Goal: Task Accomplishment & Management: Use online tool/utility

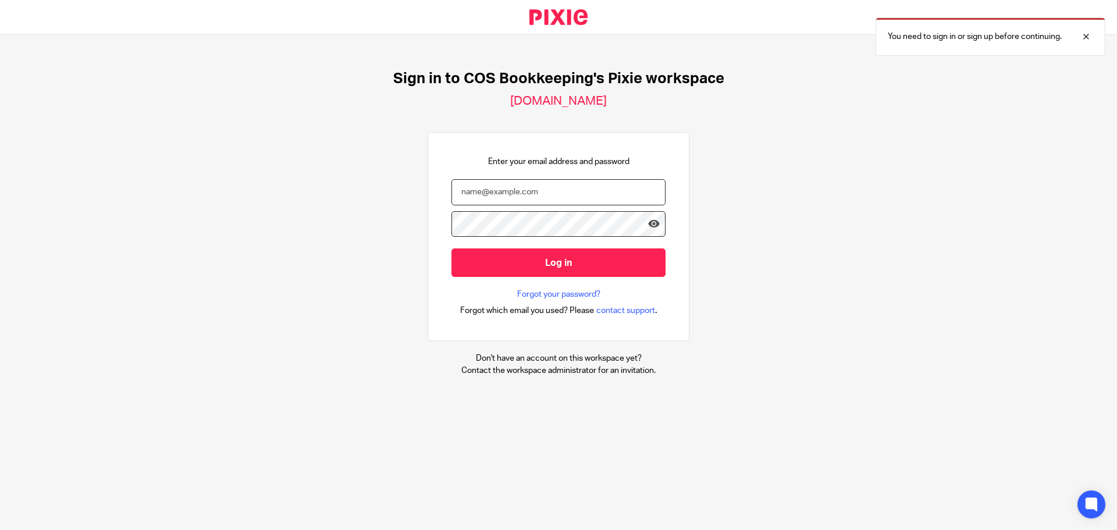
click at [503, 201] on input "email" at bounding box center [558, 192] width 214 height 26
type input "diane@cosbookkeeping.co.uk"
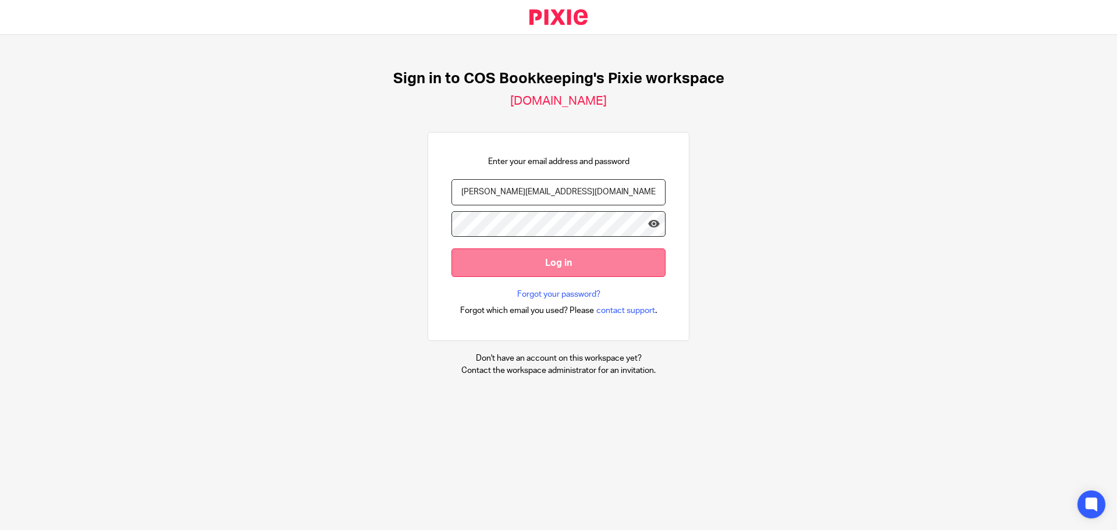
click at [533, 271] on input "Log in" at bounding box center [558, 262] width 214 height 29
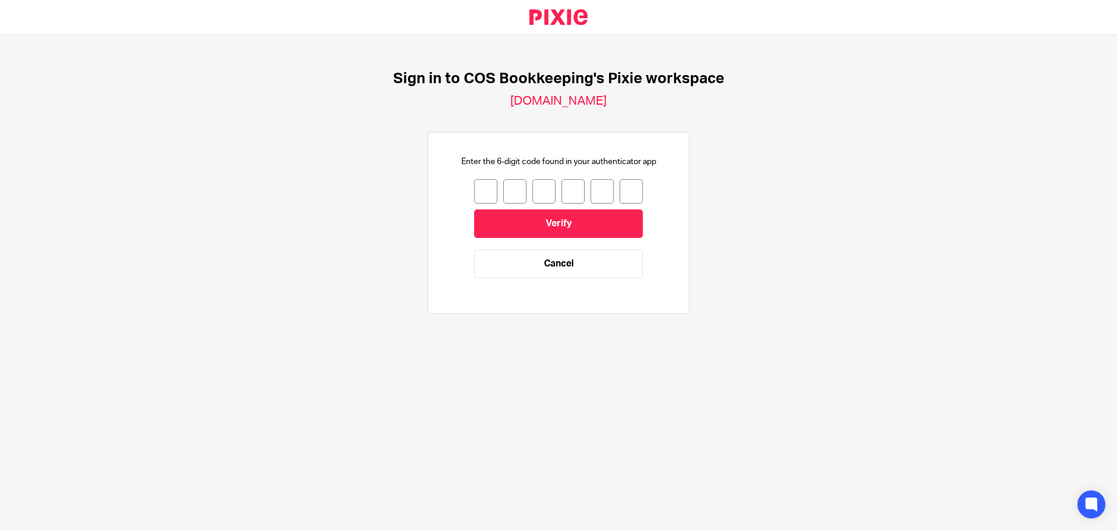
click at [477, 201] on input "number" at bounding box center [485, 191] width 23 height 24
type input "8"
click at [479, 195] on input "8" at bounding box center [485, 191] width 23 height 24
type input "6"
type input "0"
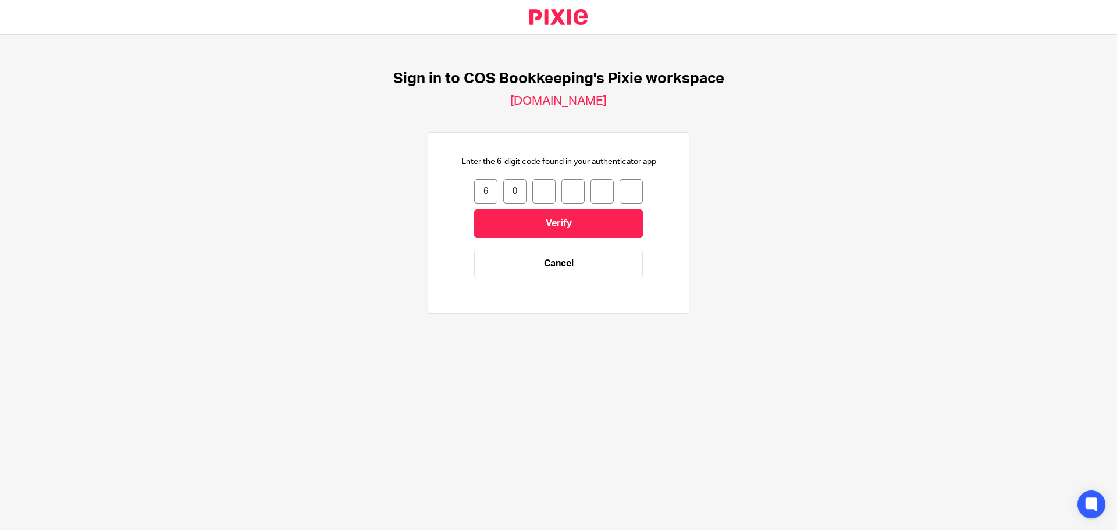
type input "7"
type input "4"
click at [534, 226] on input "Verify" at bounding box center [558, 223] width 169 height 29
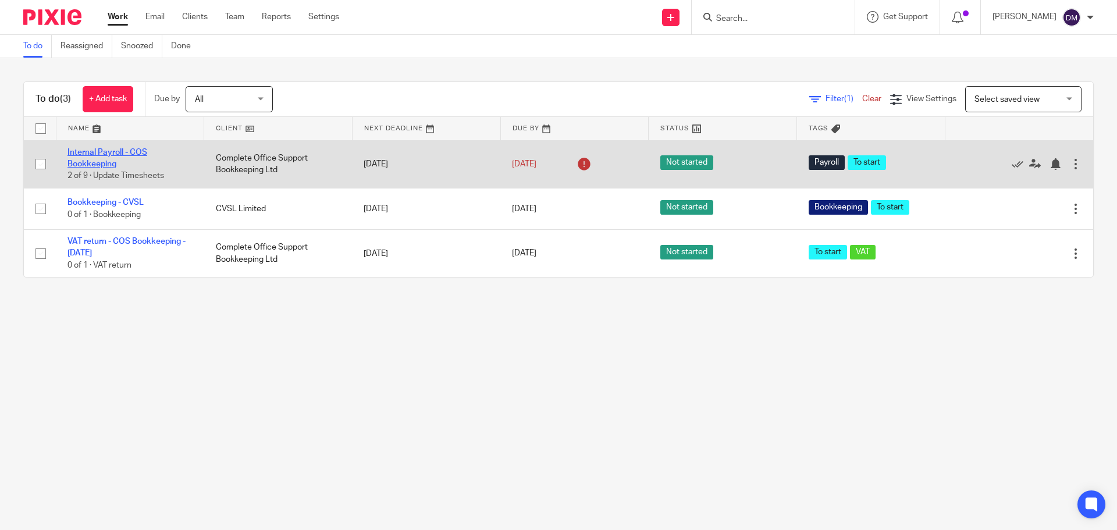
click at [111, 148] on link "Internal Payroll - COS Bookkeeping" at bounding box center [107, 158] width 80 height 20
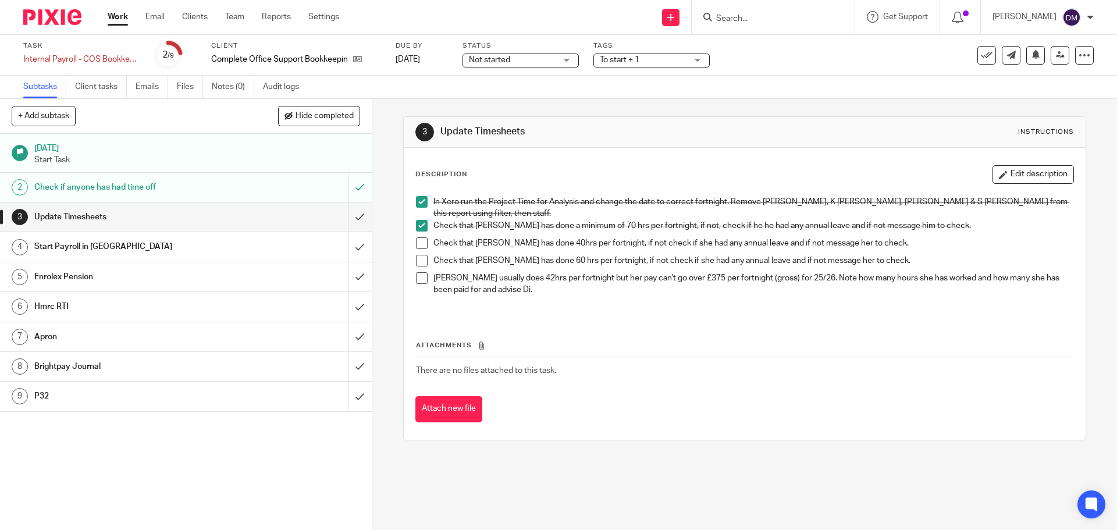
click at [419, 241] on span at bounding box center [422, 243] width 12 height 12
click at [420, 257] on span at bounding box center [422, 261] width 12 height 12
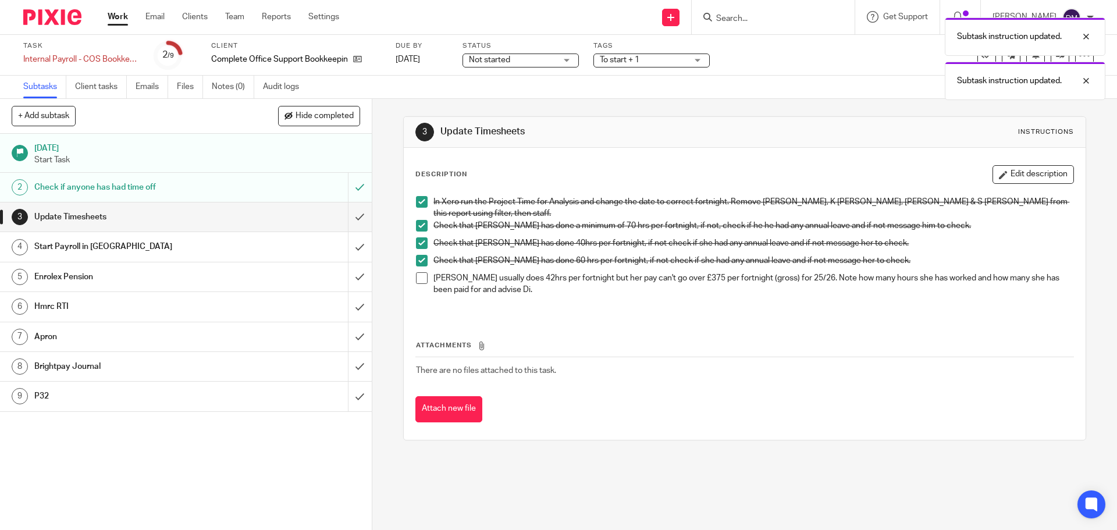
click at [418, 276] on span at bounding box center [422, 278] width 12 height 12
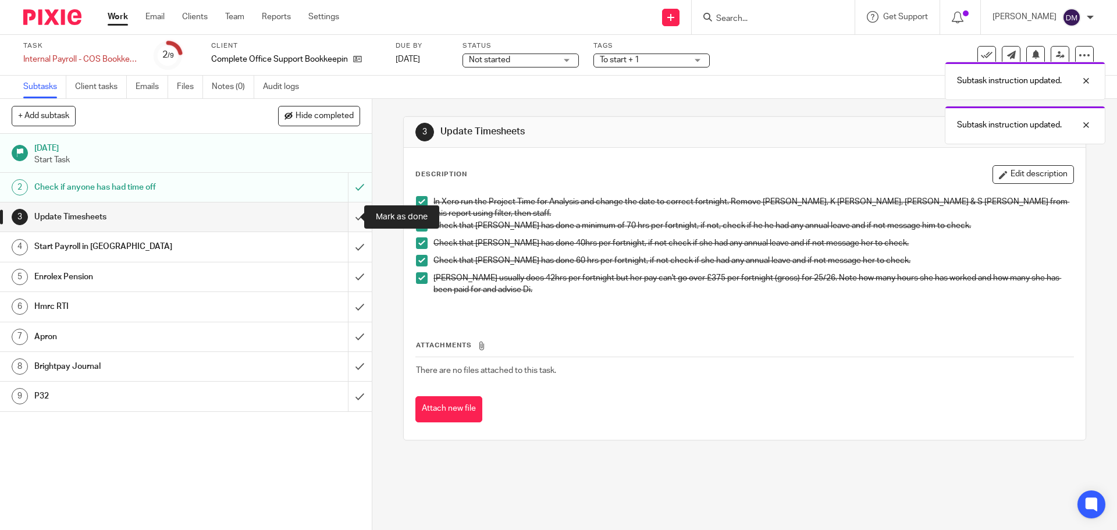
click at [348, 218] on input "submit" at bounding box center [186, 216] width 372 height 29
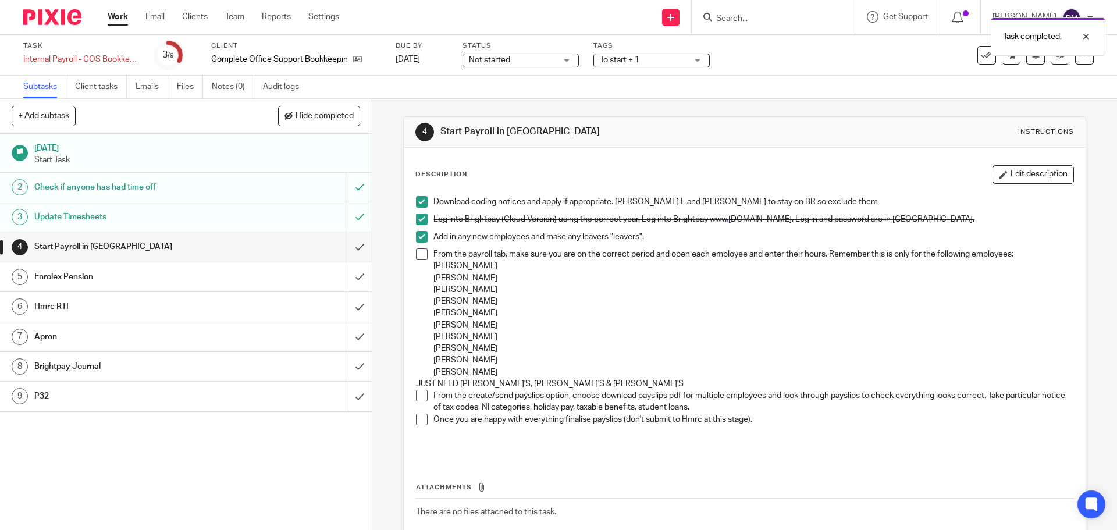
click at [422, 254] on span at bounding box center [422, 254] width 12 height 12
click at [419, 394] on span at bounding box center [422, 396] width 12 height 12
click at [420, 422] on span at bounding box center [422, 420] width 12 height 12
click at [344, 246] on input "submit" at bounding box center [186, 246] width 372 height 29
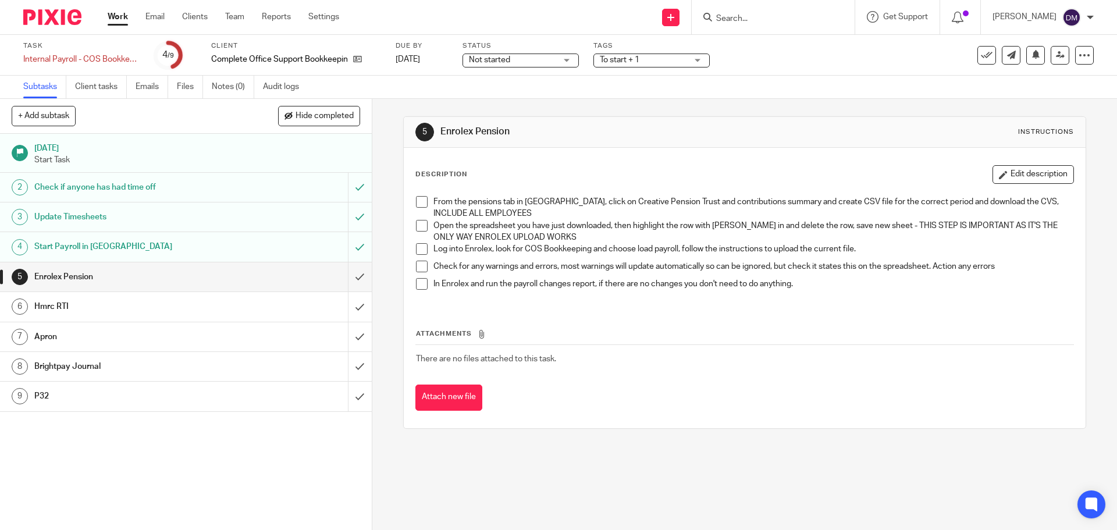
click at [422, 200] on span at bounding box center [422, 202] width 12 height 12
click at [416, 226] on span at bounding box center [422, 226] width 12 height 12
click at [421, 249] on span at bounding box center [422, 249] width 12 height 12
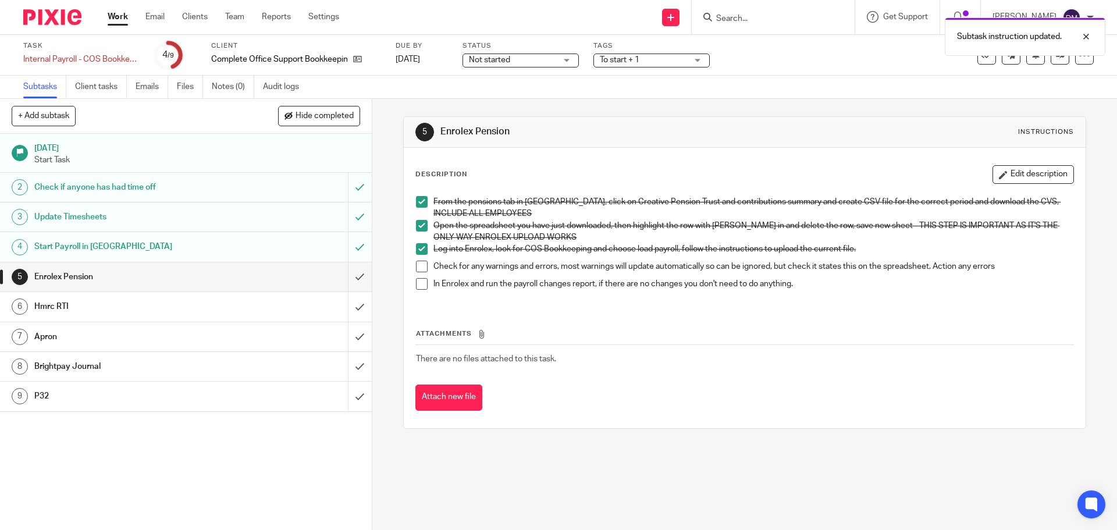
click at [416, 265] on span at bounding box center [422, 267] width 12 height 12
click at [417, 284] on span at bounding box center [422, 284] width 12 height 12
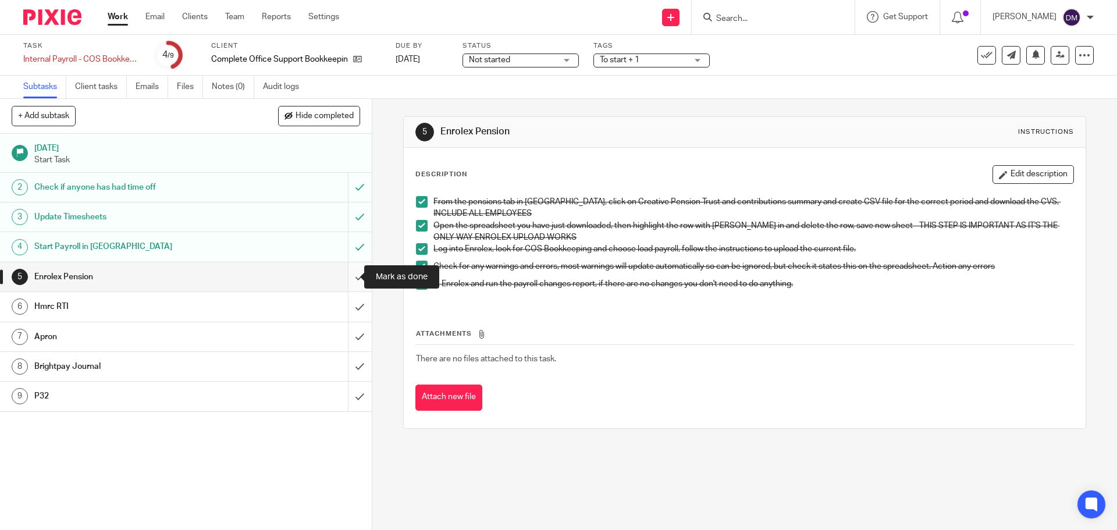
click at [348, 274] on input "submit" at bounding box center [186, 276] width 372 height 29
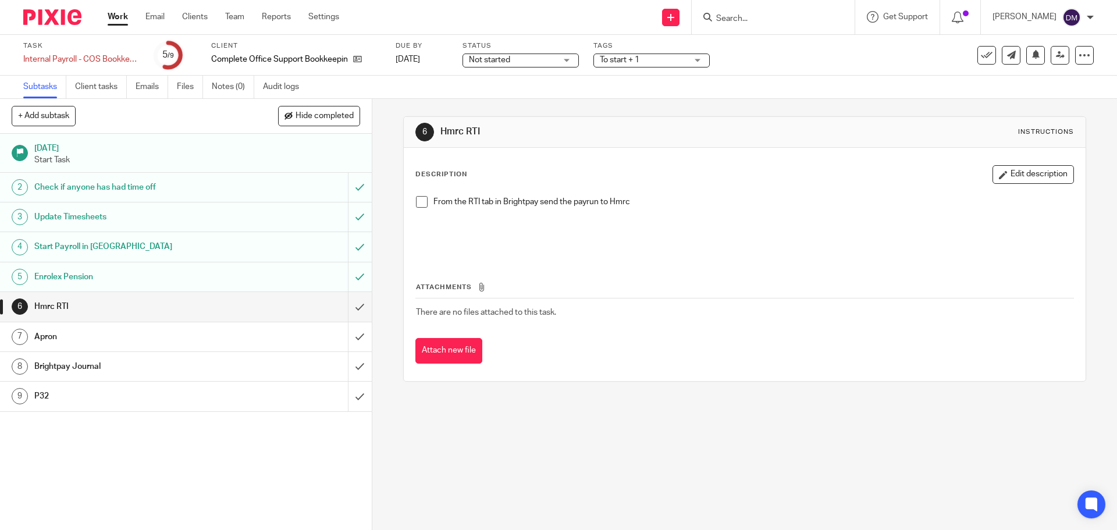
click at [418, 201] on span at bounding box center [422, 202] width 12 height 12
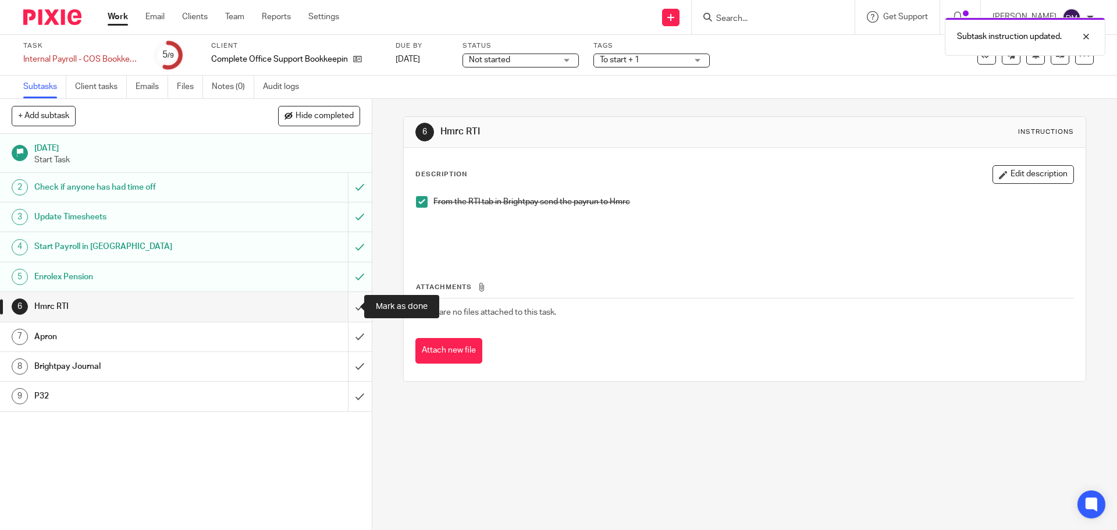
click at [350, 308] on input "submit" at bounding box center [186, 306] width 372 height 29
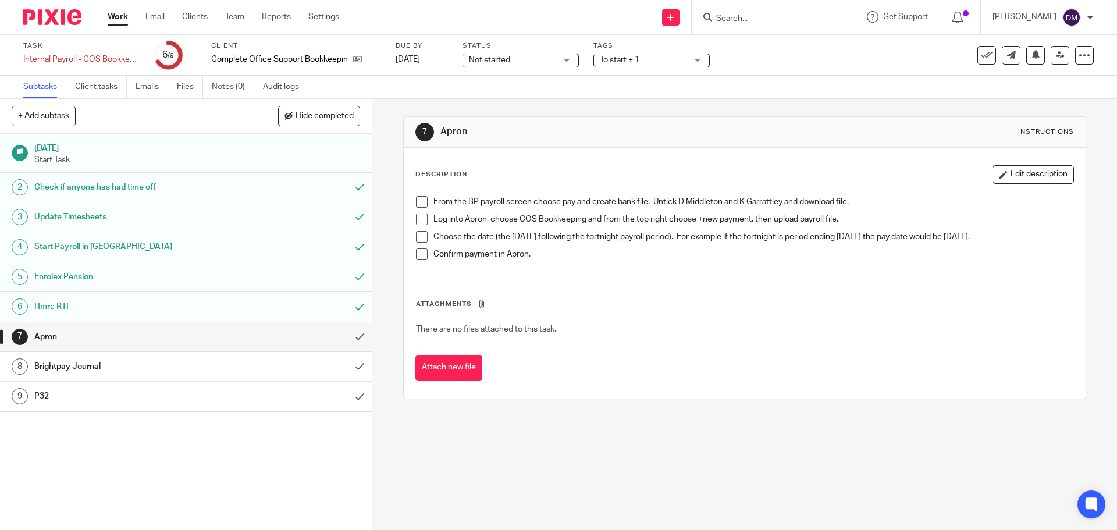
click at [418, 198] on span at bounding box center [422, 202] width 12 height 12
click at [292, 368] on div "Brightpay Journal" at bounding box center [185, 366] width 302 height 17
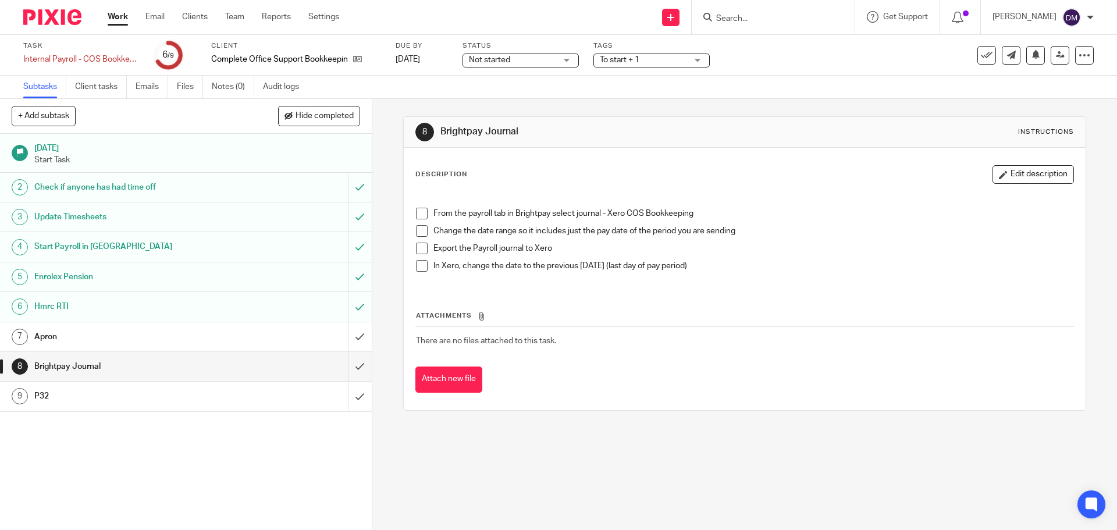
click at [416, 211] on span at bounding box center [422, 214] width 12 height 12
click at [422, 231] on span at bounding box center [422, 231] width 12 height 12
click at [420, 248] on span at bounding box center [422, 249] width 12 height 12
click at [418, 264] on span at bounding box center [422, 266] width 12 height 12
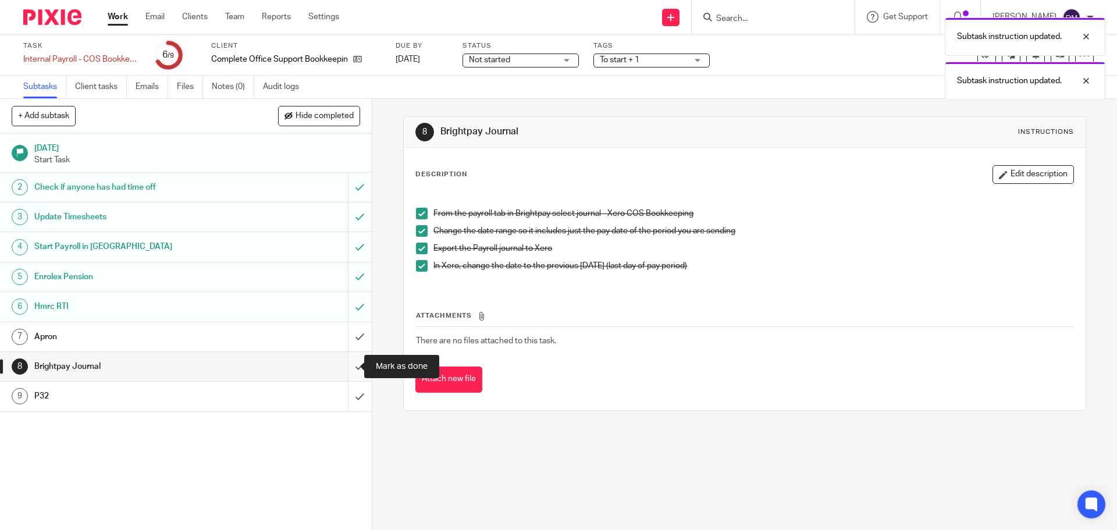
click at [349, 369] on input "submit" at bounding box center [186, 366] width 372 height 29
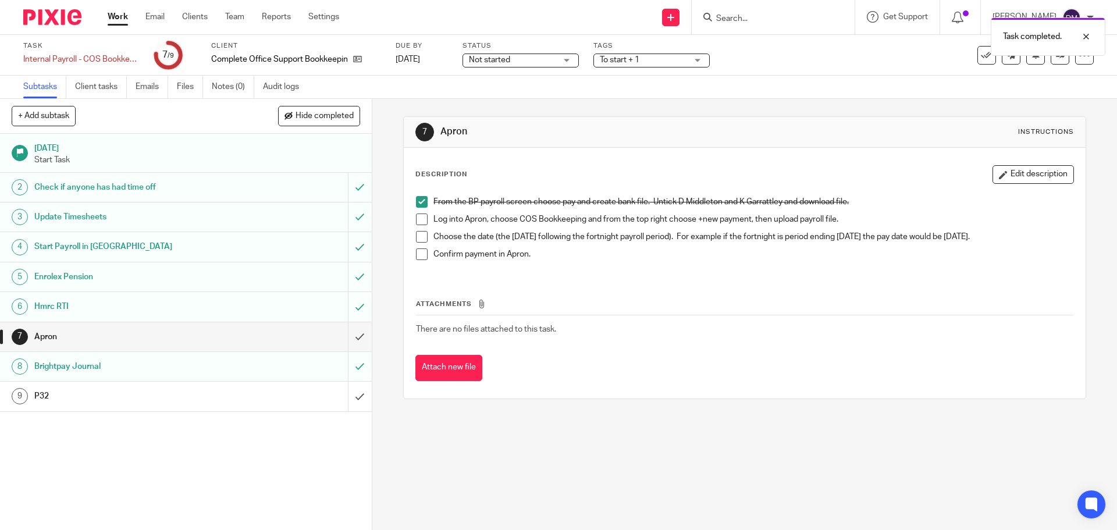
click at [306, 391] on div "P32" at bounding box center [185, 395] width 302 height 17
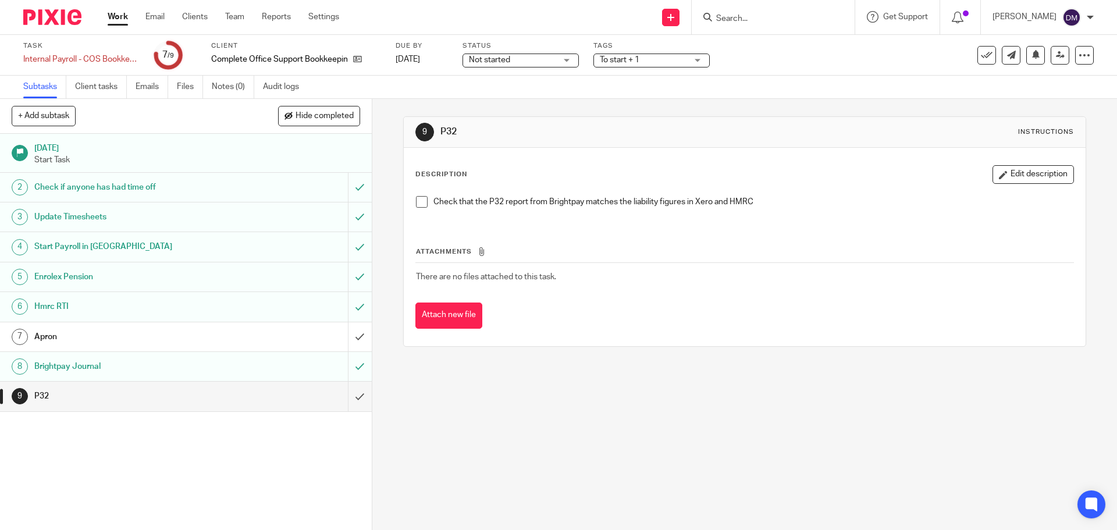
drag, startPoint x: 0, startPoint y: 0, endPoint x: 515, endPoint y: 431, distance: 671.6
click at [515, 431] on div "9 P32 Instructions Description Edit description Check that the P32 report from …" at bounding box center [744, 314] width 745 height 431
click at [419, 205] on span at bounding box center [422, 202] width 12 height 12
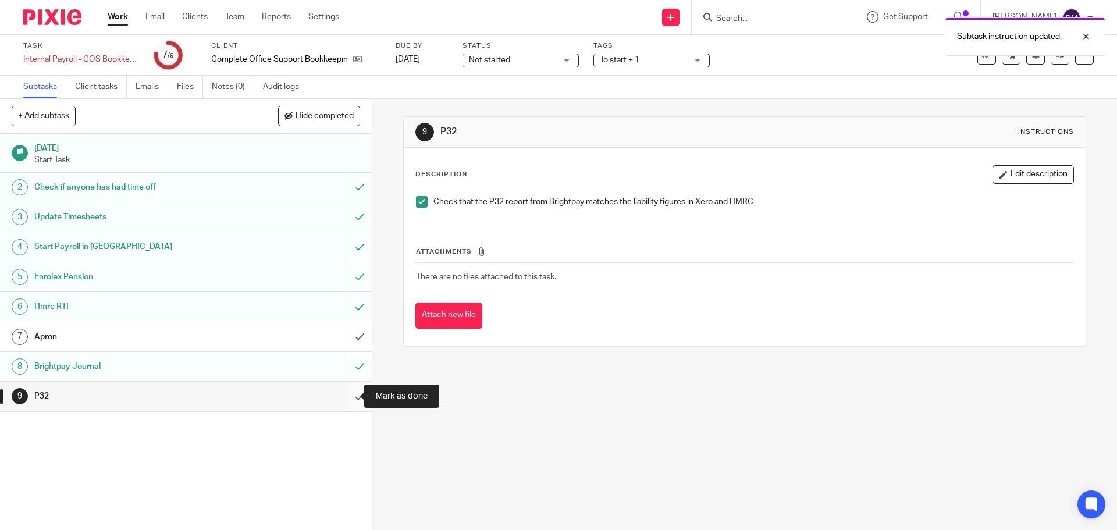
click at [344, 396] on input "submit" at bounding box center [186, 396] width 372 height 29
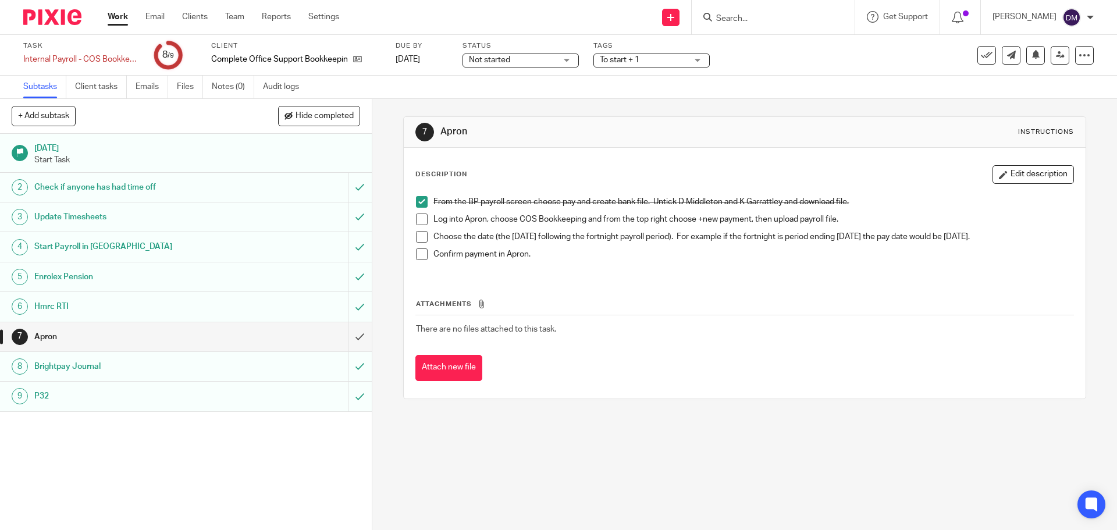
click at [419, 220] on span at bounding box center [422, 220] width 12 height 12
click at [419, 237] on span at bounding box center [422, 237] width 12 height 12
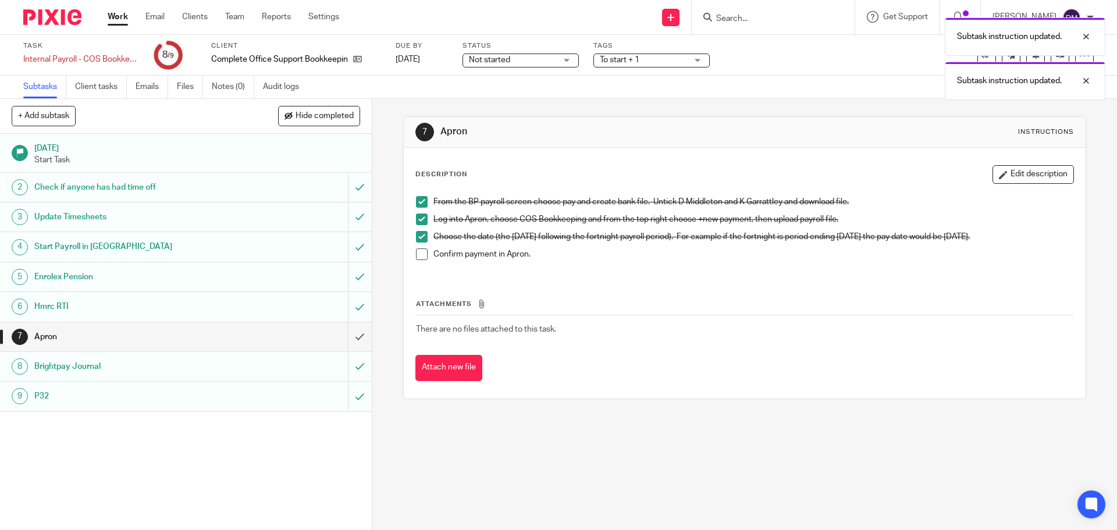
click at [419, 253] on span at bounding box center [422, 254] width 12 height 12
click at [344, 336] on input "submit" at bounding box center [186, 336] width 372 height 29
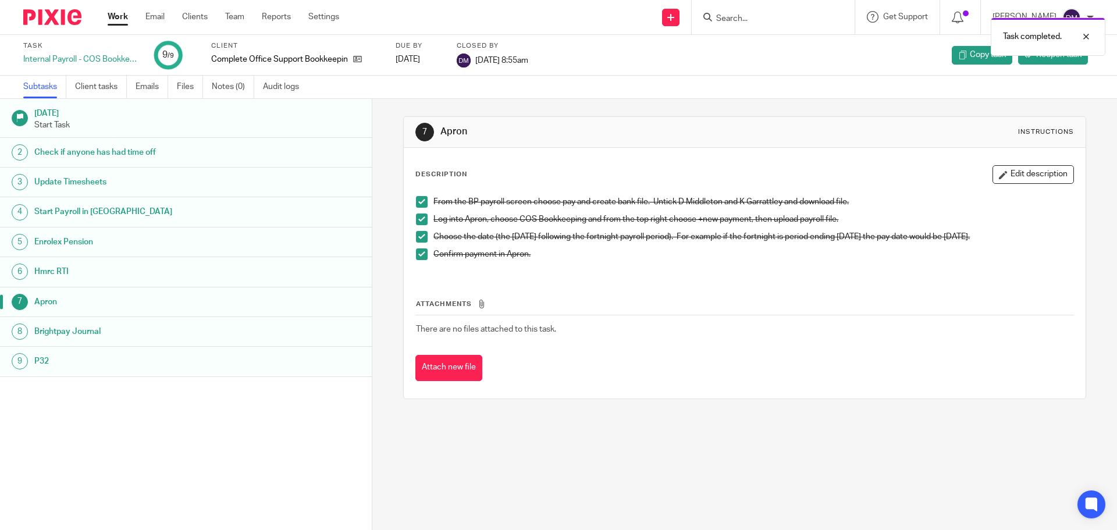
click at [118, 23] on link "Work" at bounding box center [118, 17] width 20 height 12
